Goal: Task Accomplishment & Management: Manage account settings

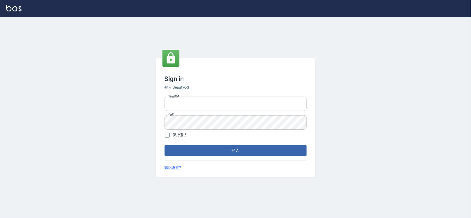
type input "034258365"
click at [226, 154] on button "登入" at bounding box center [236, 150] width 142 height 11
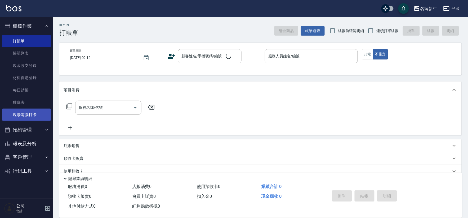
click at [41, 111] on link "現場電腦打卡" at bounding box center [26, 114] width 49 height 12
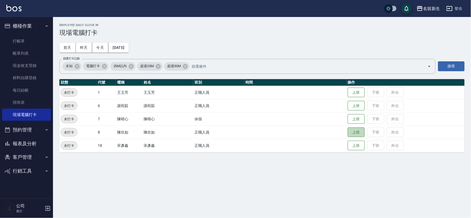
click at [354, 136] on button "上班" at bounding box center [356, 132] width 17 height 10
click at [360, 109] on button "上班" at bounding box center [356, 105] width 17 height 9
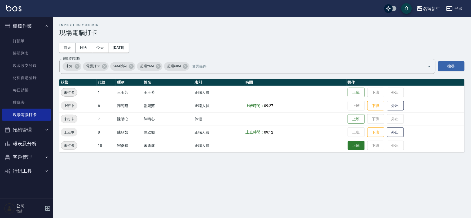
click at [362, 148] on button "上班" at bounding box center [356, 145] width 17 height 9
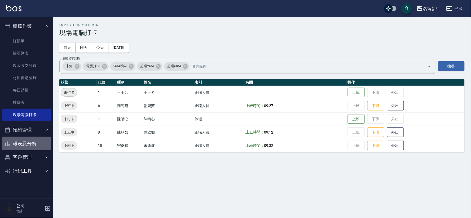
click at [41, 139] on button "報表及分析" at bounding box center [26, 144] width 49 height 14
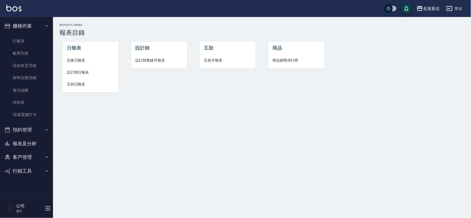
click at [79, 80] on li "互助日報表" at bounding box center [91, 84] width 56 height 12
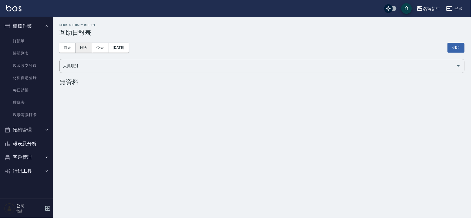
click at [84, 47] on button "昨天" at bounding box center [84, 48] width 16 height 10
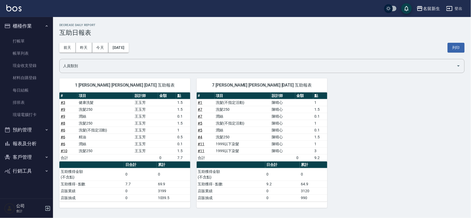
click at [353, 144] on div "1 王玉芳 王玉芳 09/15/2025 互助報表 # 項目 設計師 金額 點 # 3 健康洗髮 王玉芳 1.5 # 9 洗髮250 王玉芳 1.5 # 9 …" at bounding box center [259, 140] width 412 height 136
click at [68, 50] on button "前天" at bounding box center [67, 48] width 16 height 10
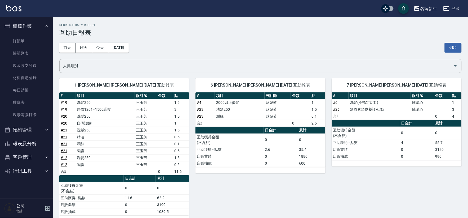
click at [32, 154] on button "客戶管理" at bounding box center [26, 157] width 49 height 14
click at [35, 172] on link "客戶列表" at bounding box center [26, 172] width 49 height 12
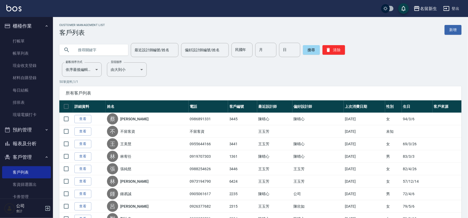
click at [30, 29] on button "櫃檯作業" at bounding box center [26, 26] width 49 height 14
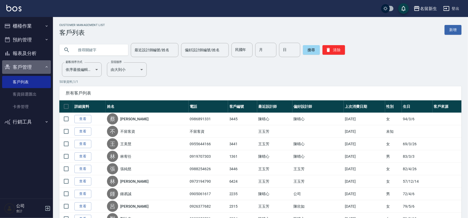
click at [28, 65] on button "客戶管理" at bounding box center [26, 67] width 49 height 14
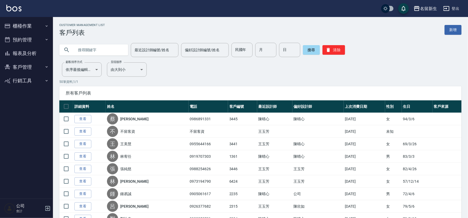
click at [27, 54] on button "報表及分析" at bounding box center [26, 53] width 49 height 14
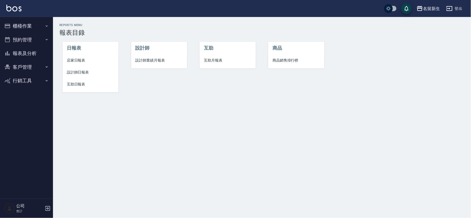
click at [145, 57] on li "設計師業績月報表" at bounding box center [159, 60] width 56 height 12
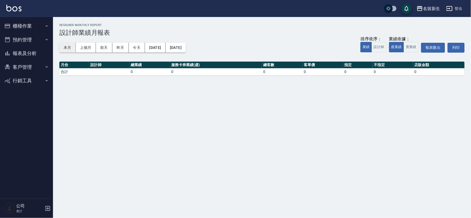
click at [72, 50] on button "本月" at bounding box center [67, 48] width 16 height 10
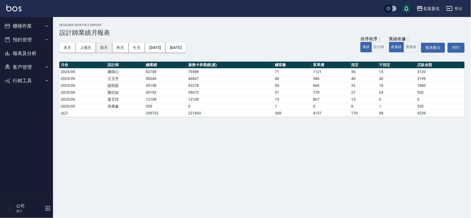
click at [104, 47] on button "前天" at bounding box center [104, 48] width 16 height 10
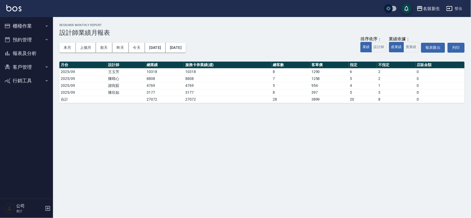
click at [28, 26] on button "櫃檯作業" at bounding box center [26, 26] width 49 height 14
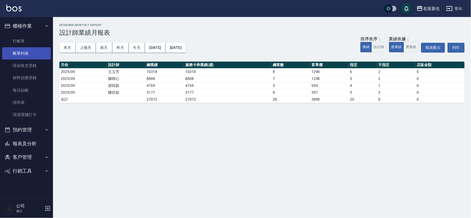
click at [25, 52] on link "帳單列表" at bounding box center [26, 53] width 49 height 12
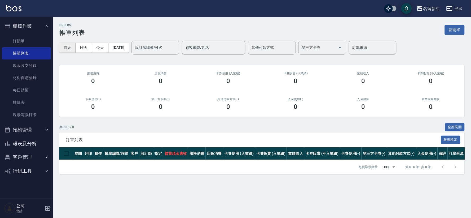
click at [68, 48] on button "前天" at bounding box center [67, 48] width 16 height 10
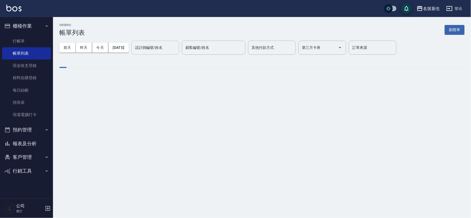
click at [166, 49] on div "設計師編號/姓名 設計師編號/姓名" at bounding box center [156, 48] width 48 height 14
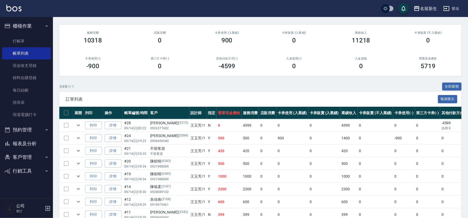
scroll to position [69, 0]
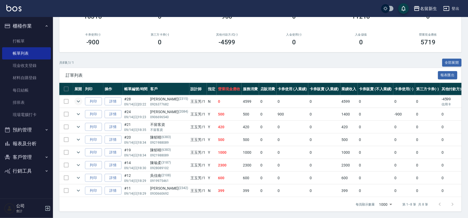
type input "王玉芳-1"
click at [77, 98] on icon "expand row" at bounding box center [78, 101] width 6 height 6
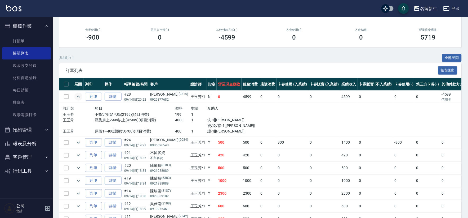
click at [79, 97] on icon "expand row" at bounding box center [78, 96] width 6 height 6
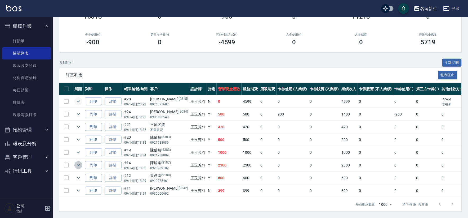
click at [80, 162] on icon "expand row" at bounding box center [78, 165] width 6 height 6
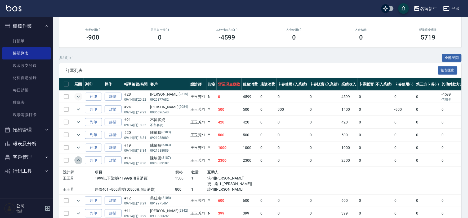
click at [78, 160] on icon "expand row" at bounding box center [78, 160] width 3 height 2
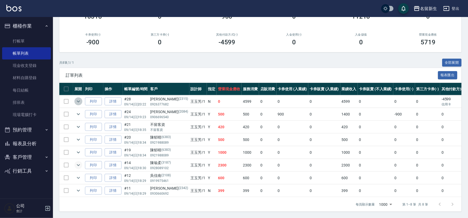
click at [80, 100] on icon "expand row" at bounding box center [78, 101] width 3 height 2
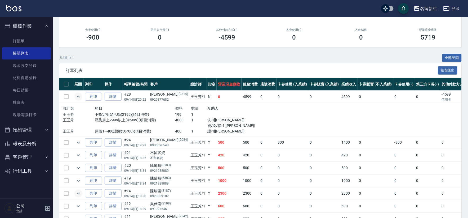
click at [78, 96] on icon "expand row" at bounding box center [78, 96] width 6 height 6
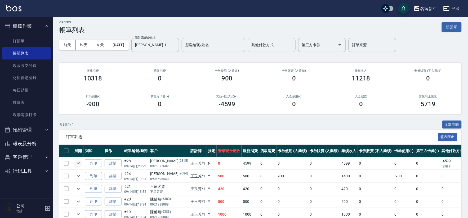
scroll to position [0, 0]
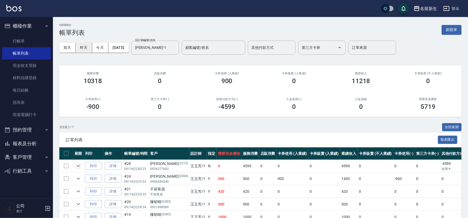
click at [81, 46] on button "昨天" at bounding box center [84, 48] width 16 height 10
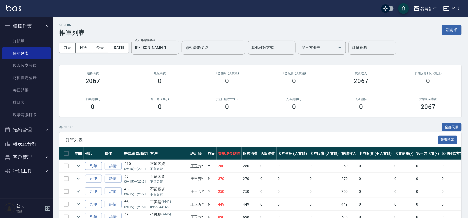
click at [26, 26] on button "櫃檯作業" at bounding box center [26, 26] width 49 height 14
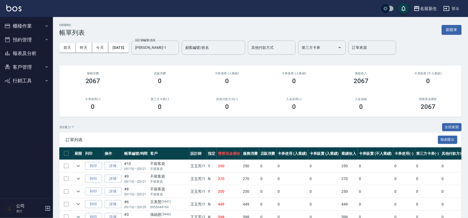
click at [33, 54] on button "報表及分析" at bounding box center [26, 53] width 49 height 14
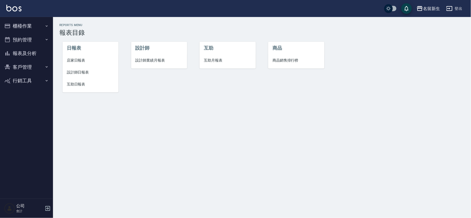
click at [157, 63] on span "設計師業績月報表" at bounding box center [158, 61] width 47 height 6
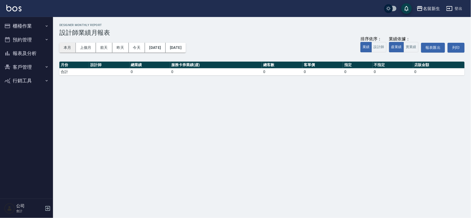
click at [67, 49] on button "本月" at bounding box center [67, 48] width 16 height 10
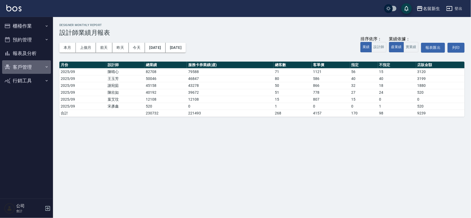
drag, startPoint x: 29, startPoint y: 64, endPoint x: 30, endPoint y: 70, distance: 6.4
click at [28, 64] on button "客戶管理" at bounding box center [26, 67] width 49 height 14
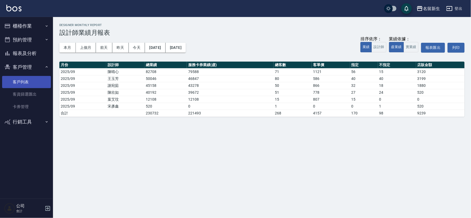
click at [25, 84] on link "客戶列表" at bounding box center [26, 82] width 49 height 12
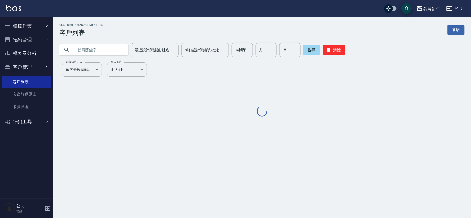
click at [99, 49] on input "text" at bounding box center [99, 50] width 50 height 14
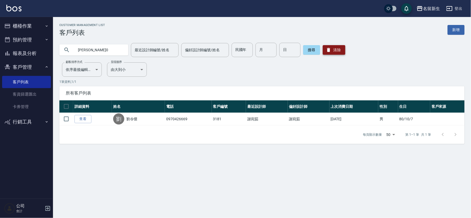
type input "劉令0"
click at [331, 49] on button "清除" at bounding box center [334, 50] width 23 height 10
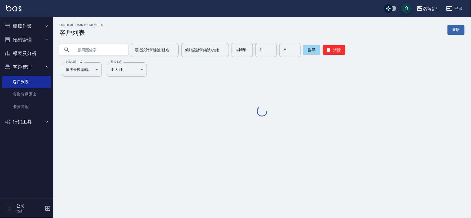
click at [232, 51] on input "民國年" at bounding box center [242, 50] width 21 height 14
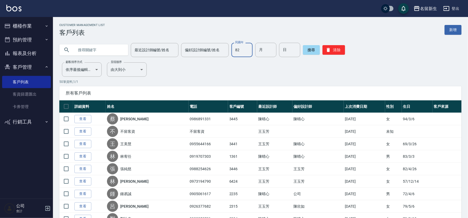
type input "82"
type input "06"
type input "26"
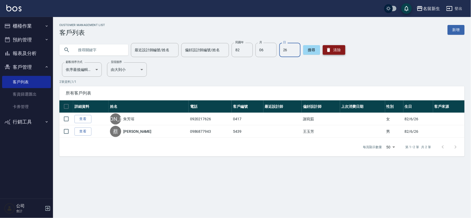
click at [329, 49] on icon "button" at bounding box center [328, 49] width 5 height 5
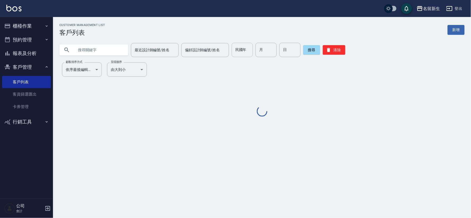
click at [240, 51] on div "民國年 民國年" at bounding box center [242, 50] width 21 height 14
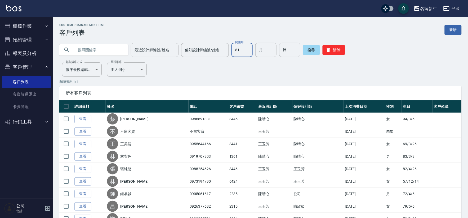
type input "81"
type input "12"
type input "23"
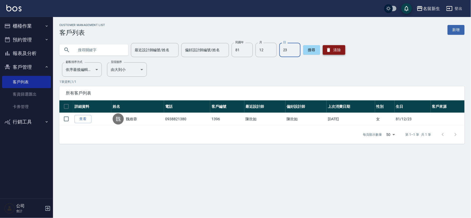
click at [338, 50] on button "清除" at bounding box center [334, 50] width 23 height 10
